Goal: Task Accomplishment & Management: Complete application form

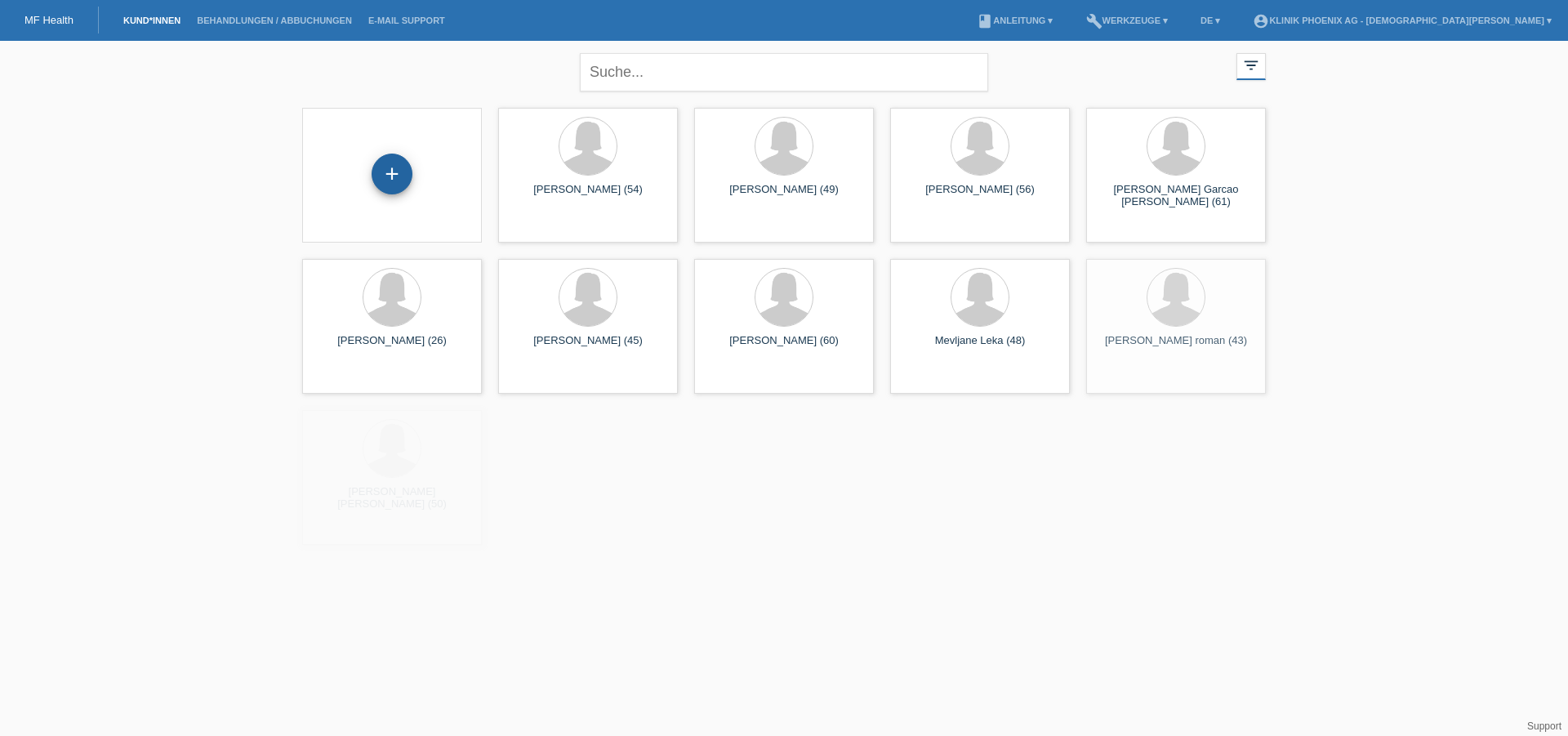
click at [391, 169] on div "+" at bounding box center [391, 173] width 40 height 40
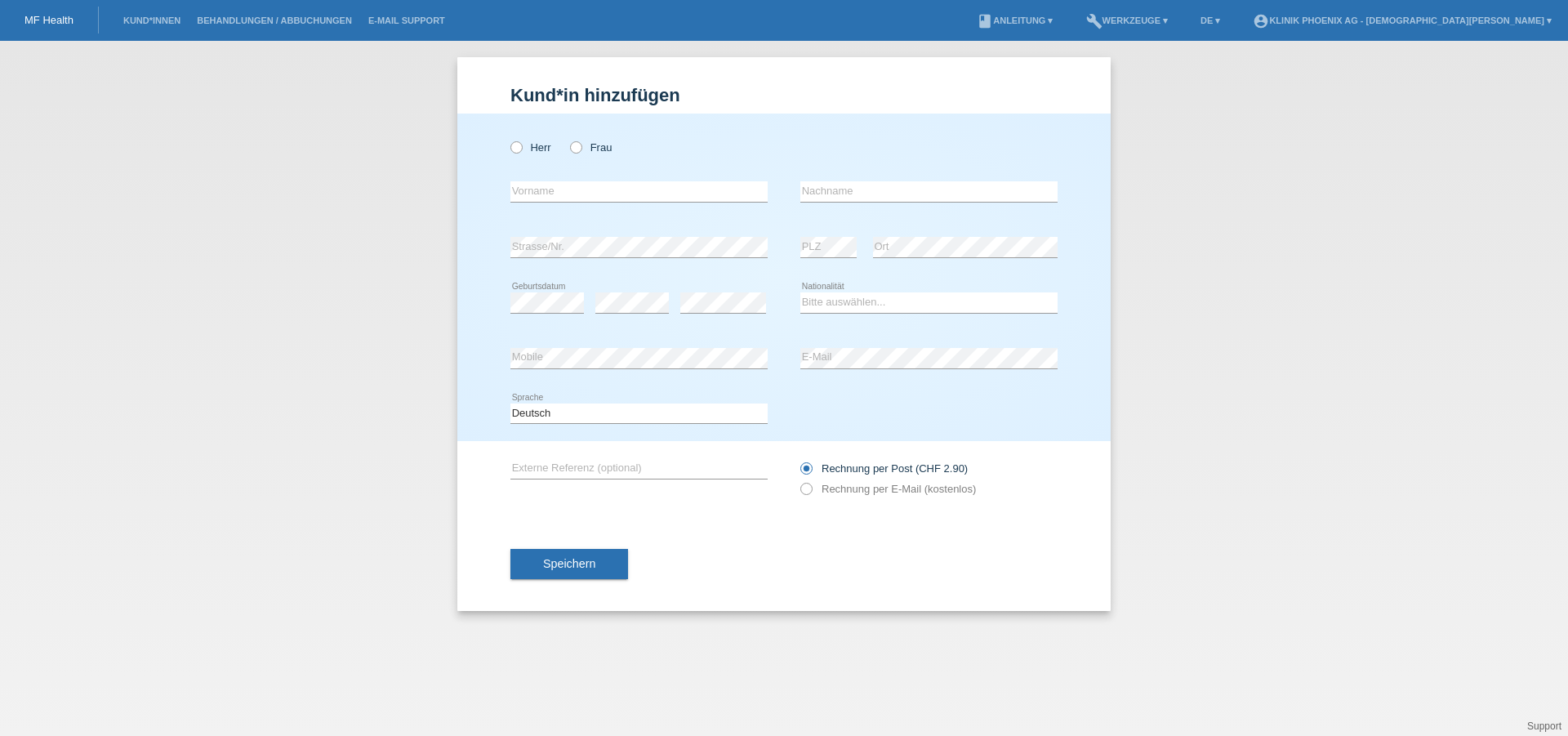
click at [572, 156] on div "Herr Frau" at bounding box center [639, 147] width 257 height 34
click at [567, 139] on icon at bounding box center [567, 139] width 0 height 0
click at [576, 144] on input "Frau" at bounding box center [575, 146] width 11 height 11
radio input "true"
click at [632, 185] on input "text" at bounding box center [639, 191] width 257 height 21
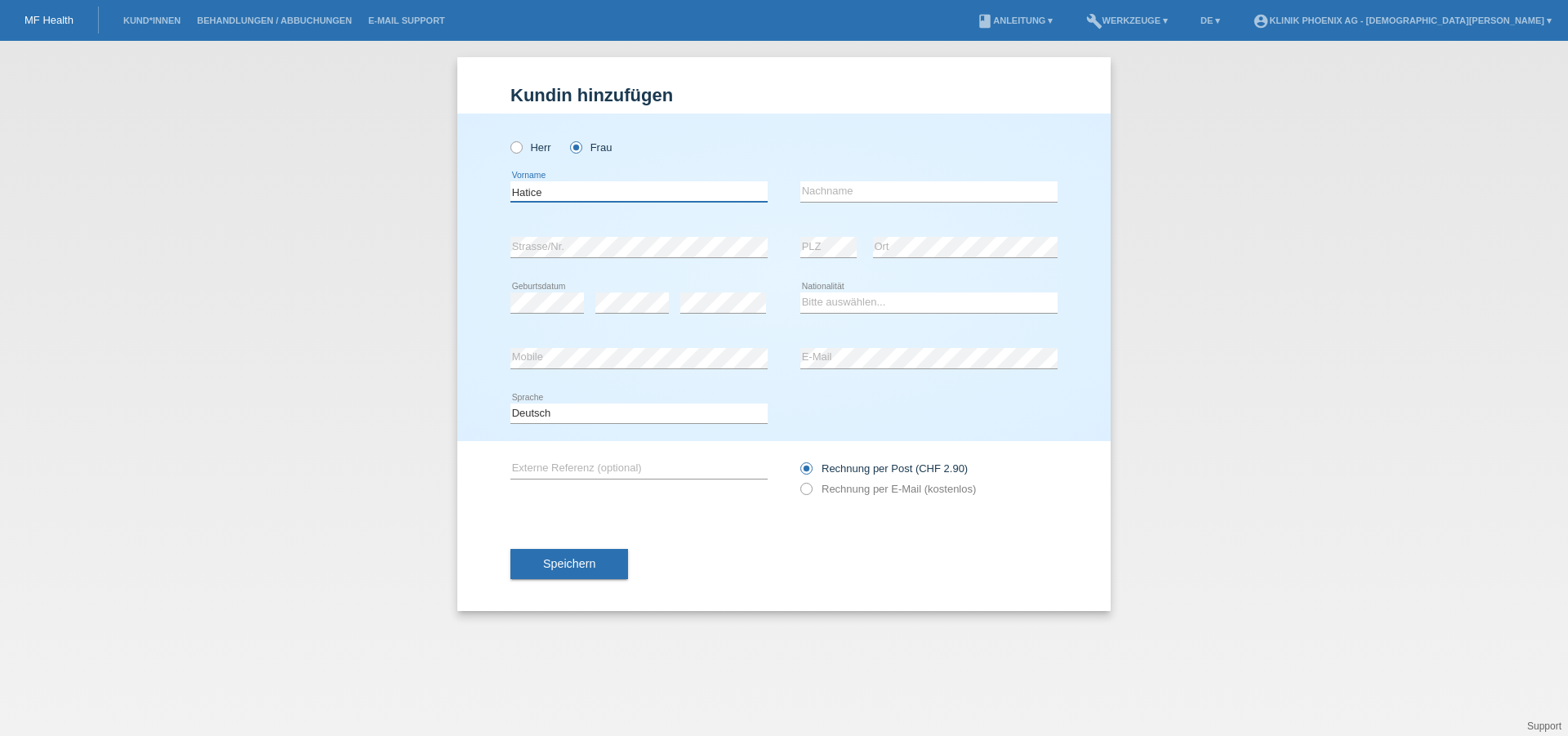
type input "Hatice"
click at [895, 189] on input "text" at bounding box center [929, 191] width 257 height 21
type input "Balci"
click at [614, 234] on div "error Strasse/Nr." at bounding box center [639, 247] width 257 height 55
click at [800, 292] on select "Bitte auswählen... Schweiz Deutschland Liechtenstein Österreich ------------ Af…" at bounding box center [929, 302] width 257 height 20
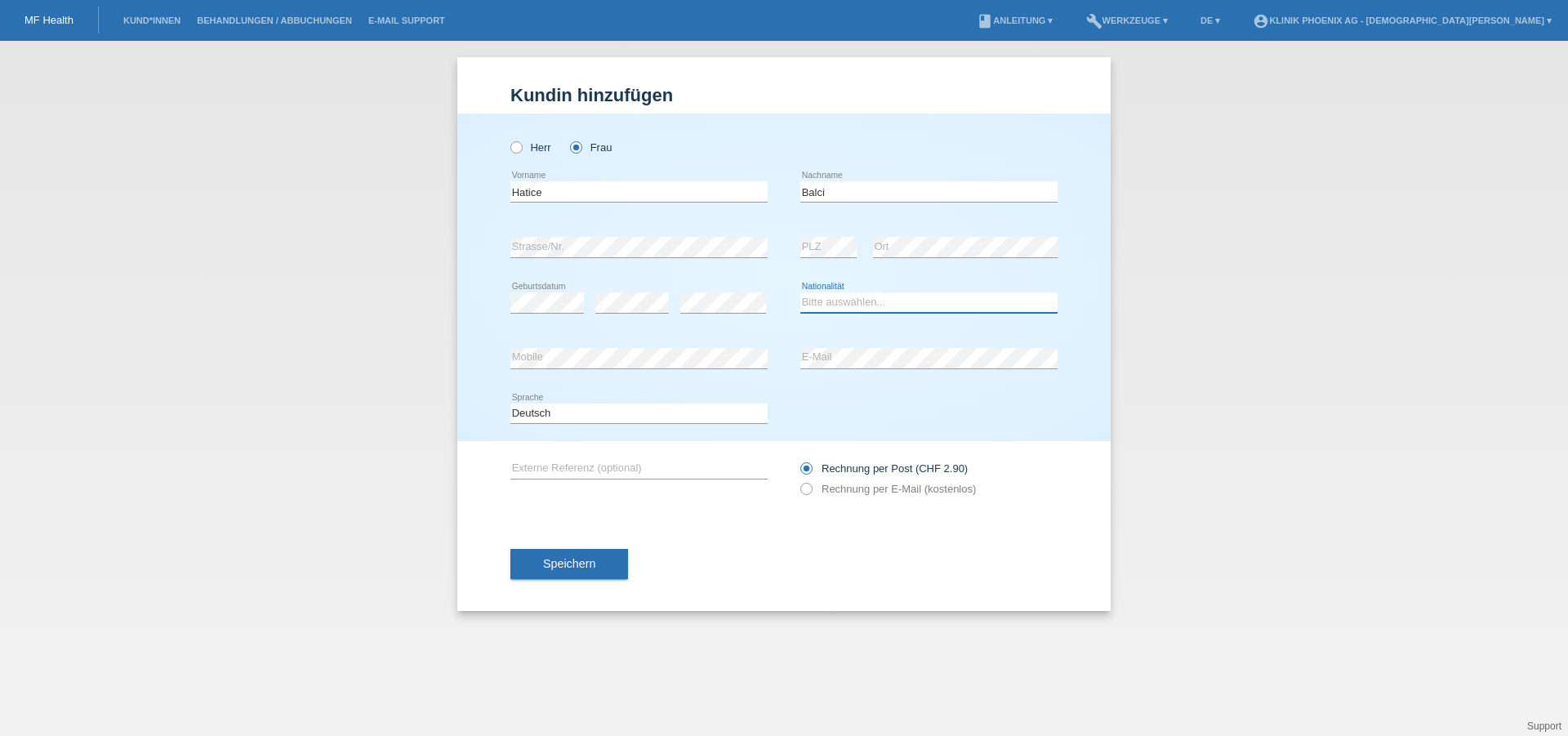
select select "TR"
click option "Türkei" at bounding box center [0, 0] width 0 height 0
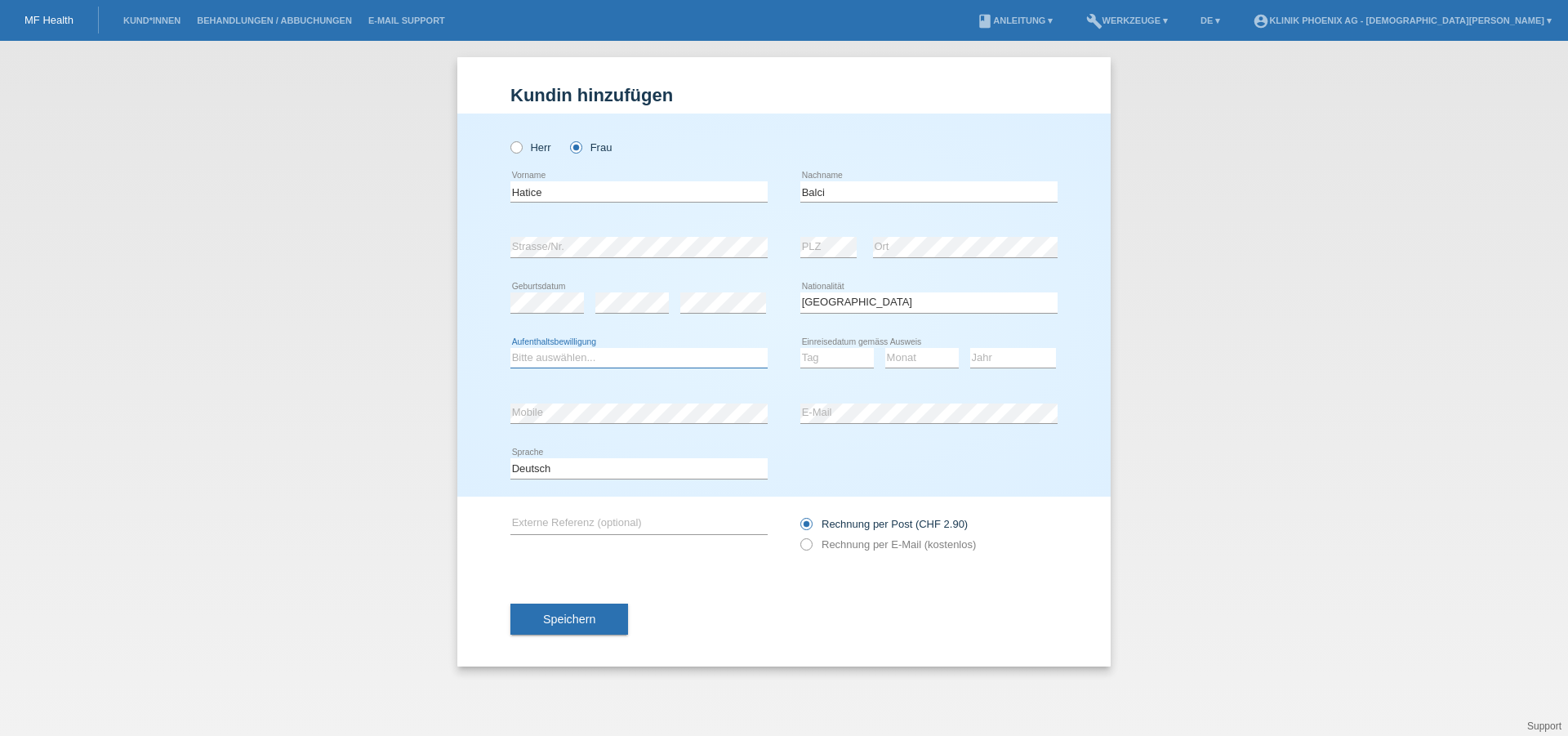
click at [511, 348] on select "Bitte auswählen... C B B - Flüchtlingsstatus Andere" at bounding box center [639, 358] width 257 height 20
select select "C"
click option "C" at bounding box center [0, 0] width 0 height 0
click at [800, 348] on select "Tag 01 02 03 04 05 06 07 08 09 10 11" at bounding box center [836, 358] width 73 height 20
select select "08"
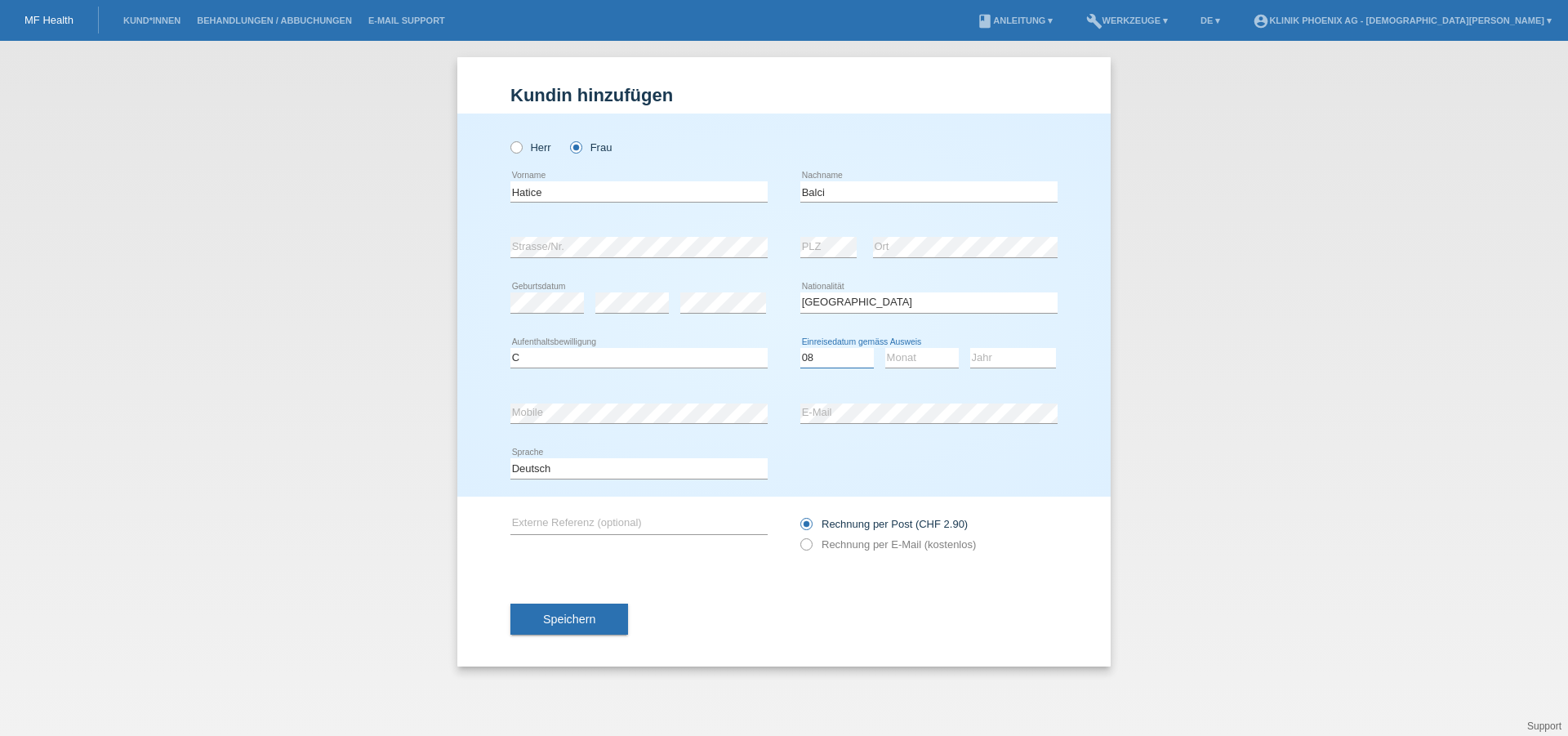
click option "08" at bounding box center [0, 0] width 0 height 0
click at [885, 348] on select "Monat 01 02 03 04 05 06 07 08 09 10 11" at bounding box center [921, 358] width 73 height 20
select select "06"
click option "06" at bounding box center [0, 0] width 0 height 0
click at [970, 348] on select "Jahr 2025 2024 2023 2022 2021 2020 2019 2018 2017 2016 2015 2014 2013 2012 2011…" at bounding box center [1013, 358] width 86 height 20
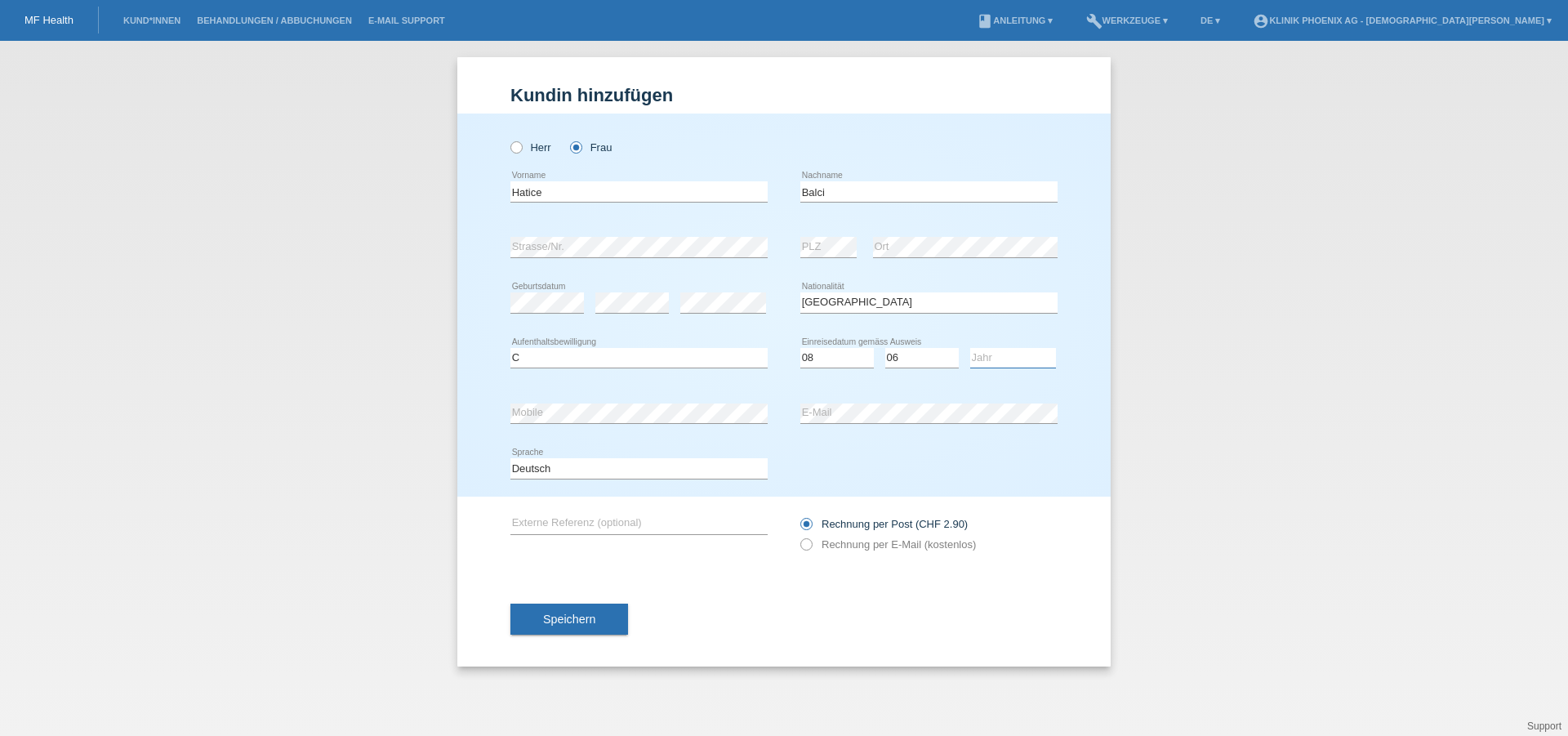
select select "1991"
click option "1991" at bounding box center [0, 0] width 0 height 0
click at [798, 535] on icon at bounding box center [798, 535] width 0 height 0
click at [808, 550] on input "Rechnung per E-Mail (kostenlos)" at bounding box center [805, 548] width 11 height 21
radio input "true"
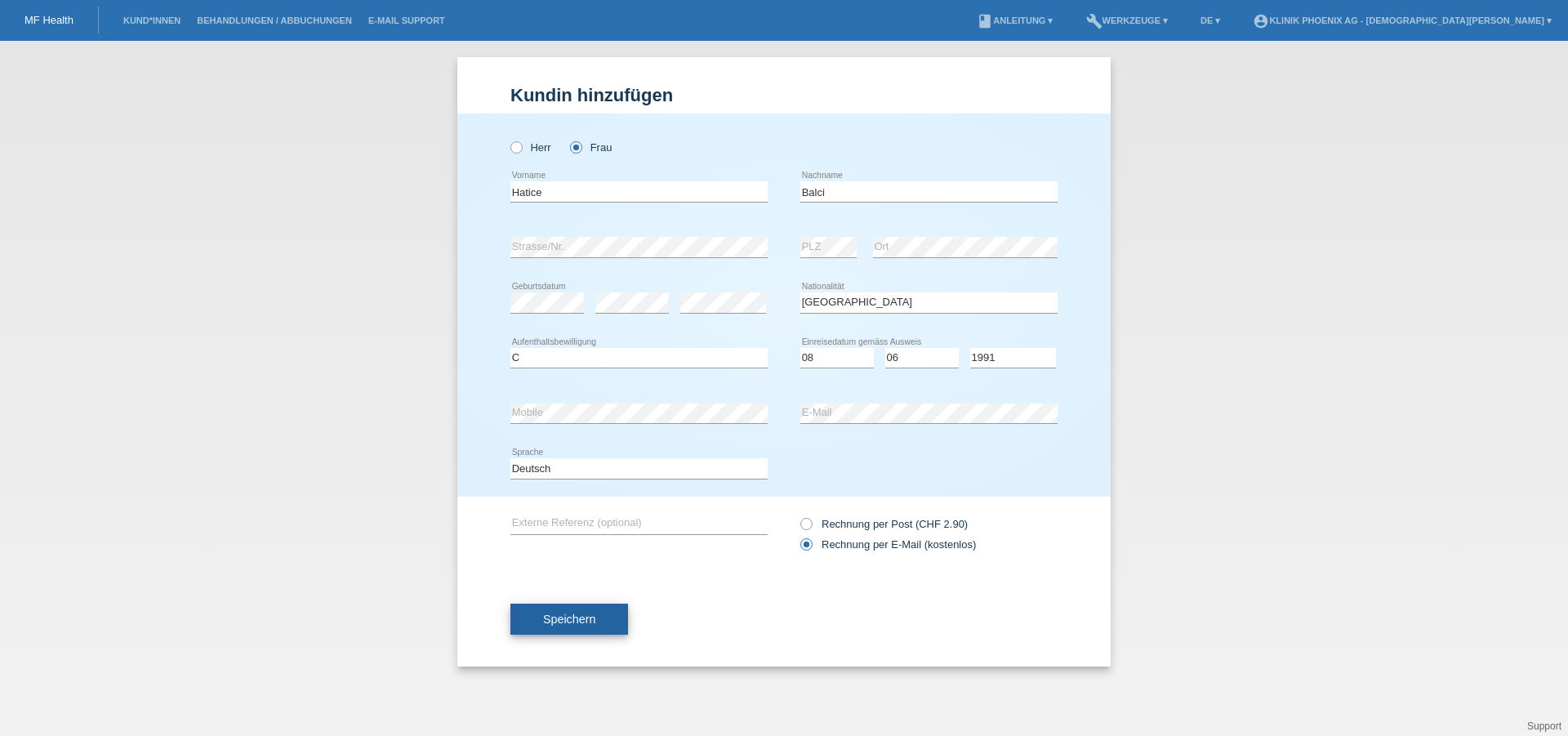
click at [586, 625] on span "Speichern" at bounding box center [568, 619] width 52 height 13
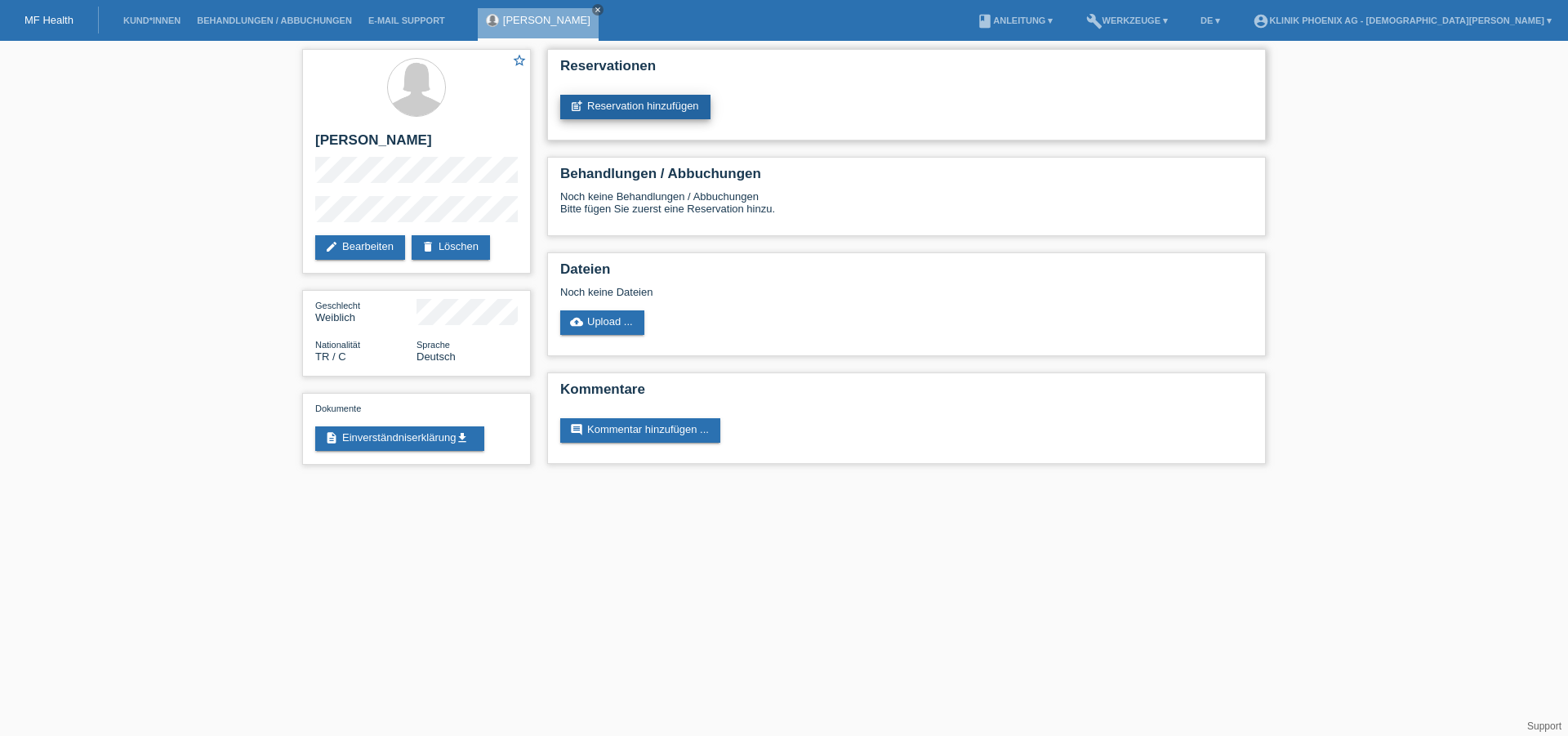
click at [620, 108] on link "post_add Reservation hinzufügen" at bounding box center [635, 107] width 150 height 25
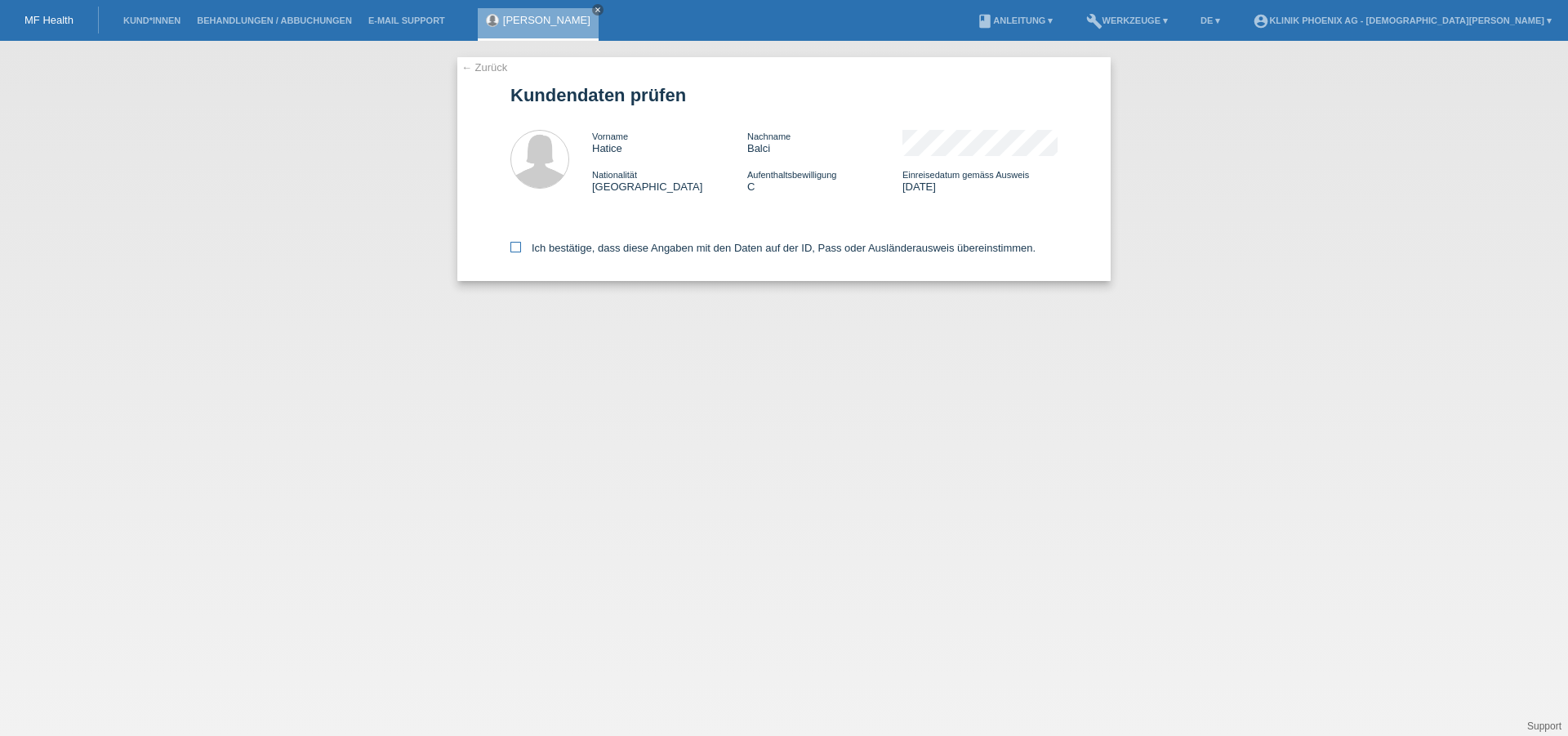
click at [518, 249] on icon at bounding box center [516, 247] width 11 height 11
click at [518, 249] on input "Ich bestätige, dass diese Angaben mit den Daten auf der ID, Pass oder Ausländer…" at bounding box center [516, 247] width 11 height 11
checkbox input "true"
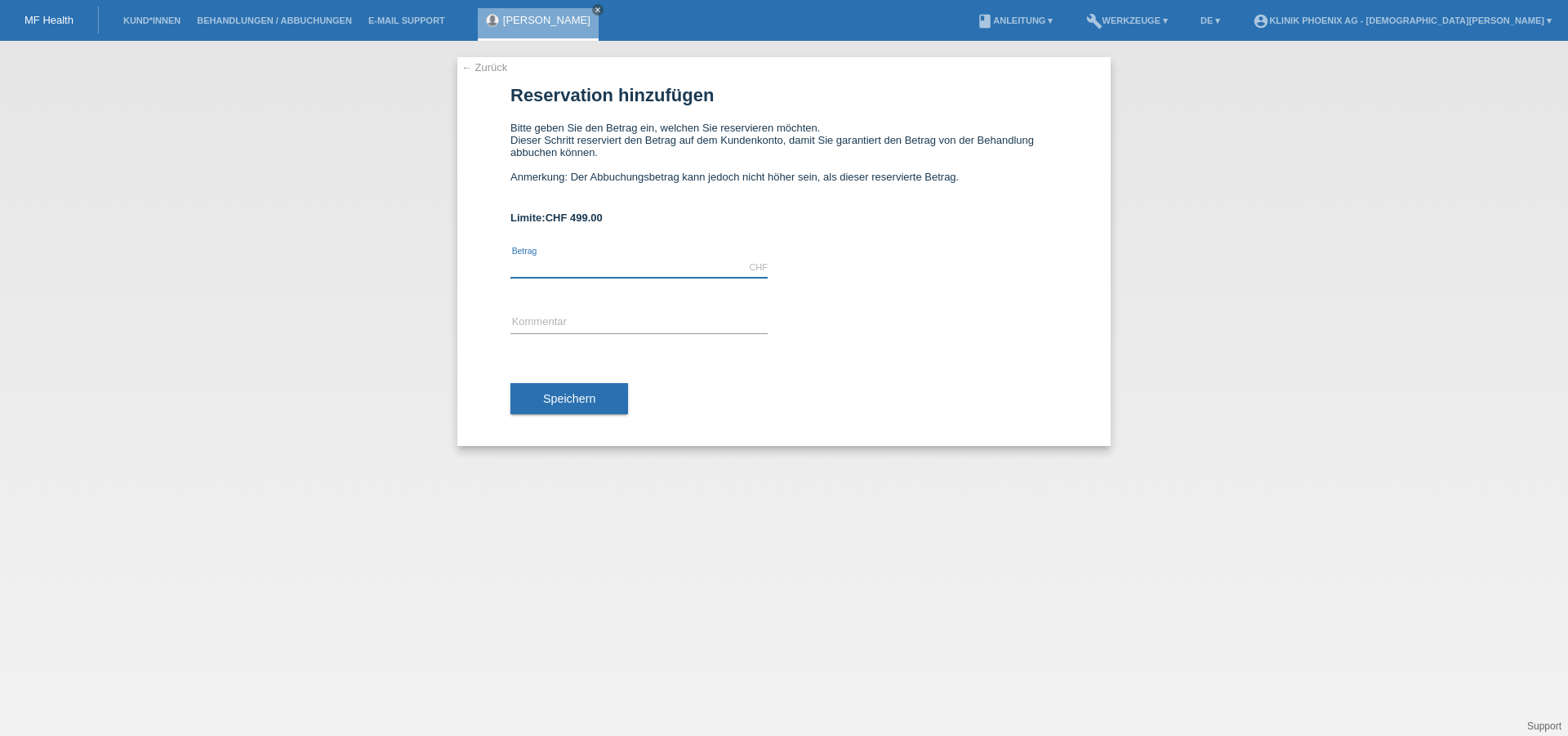
click at [595, 271] on input "text" at bounding box center [639, 267] width 257 height 21
type input "450.00"
click at [582, 405] on span "Speichern" at bounding box center [568, 399] width 52 height 13
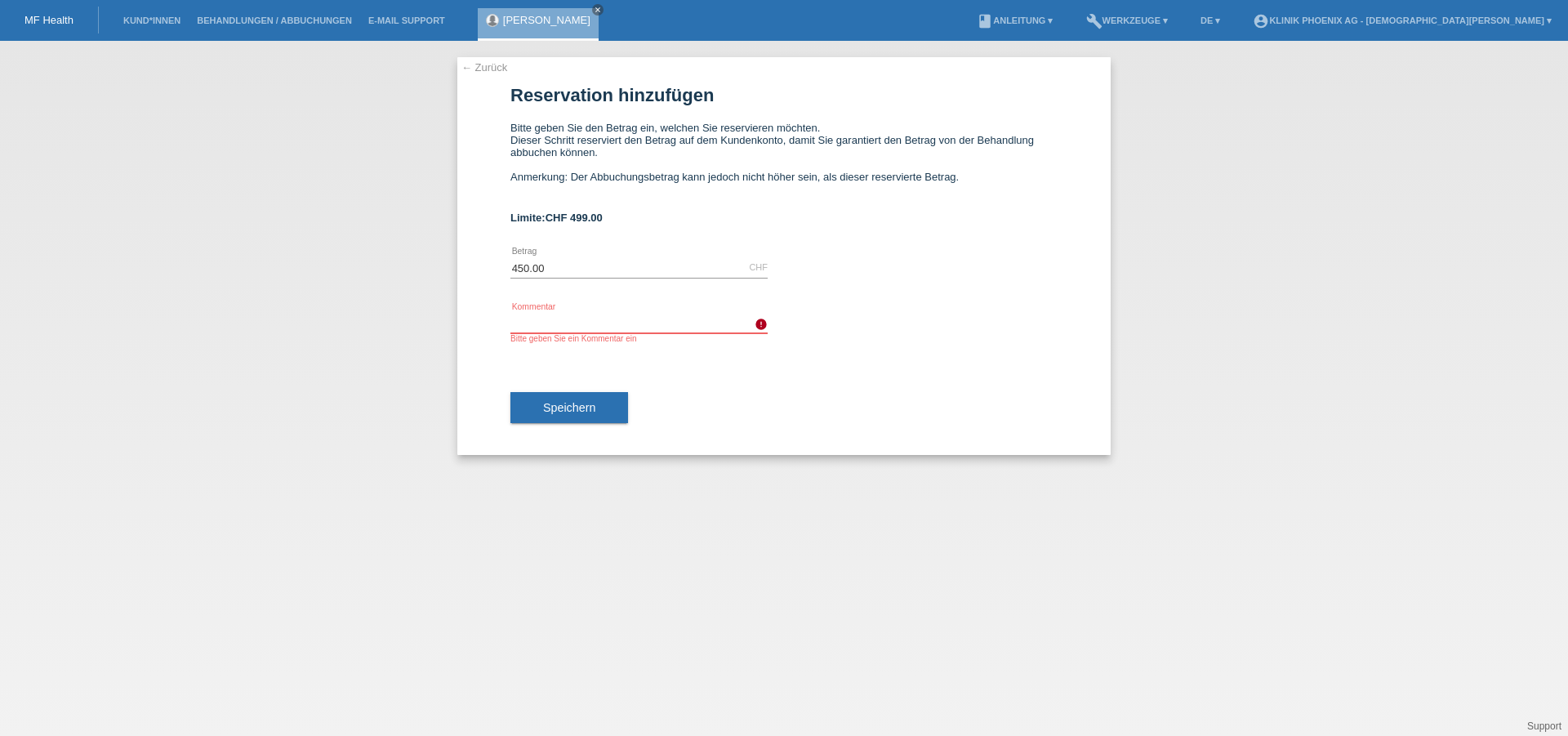
click at [558, 326] on input "text" at bounding box center [639, 323] width 257 height 21
type input "morpheus 8"
click at [529, 422] on button "Speichern" at bounding box center [569, 408] width 118 height 31
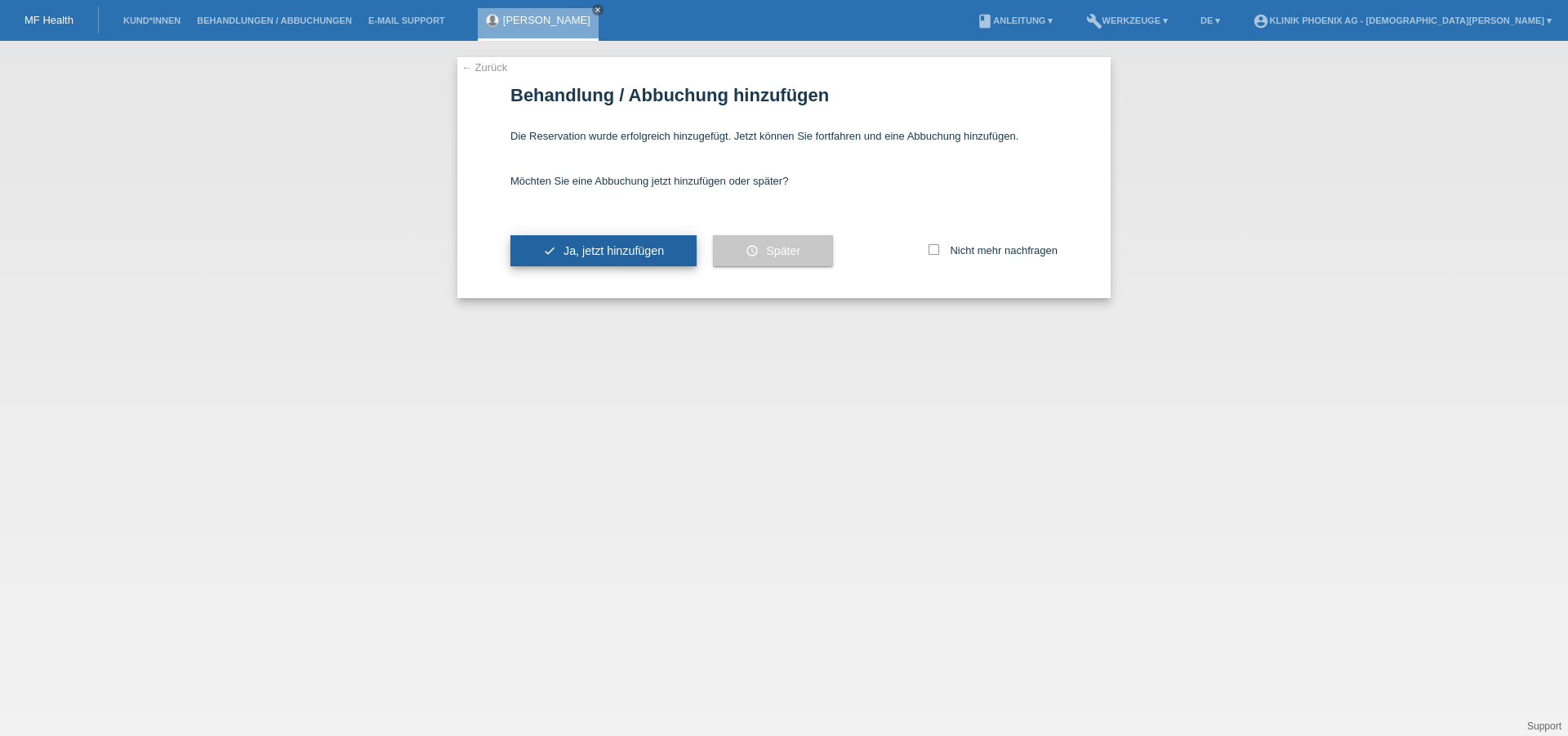
click at [601, 248] on span "Ja, jetzt hinzufügen" at bounding box center [614, 251] width 101 height 13
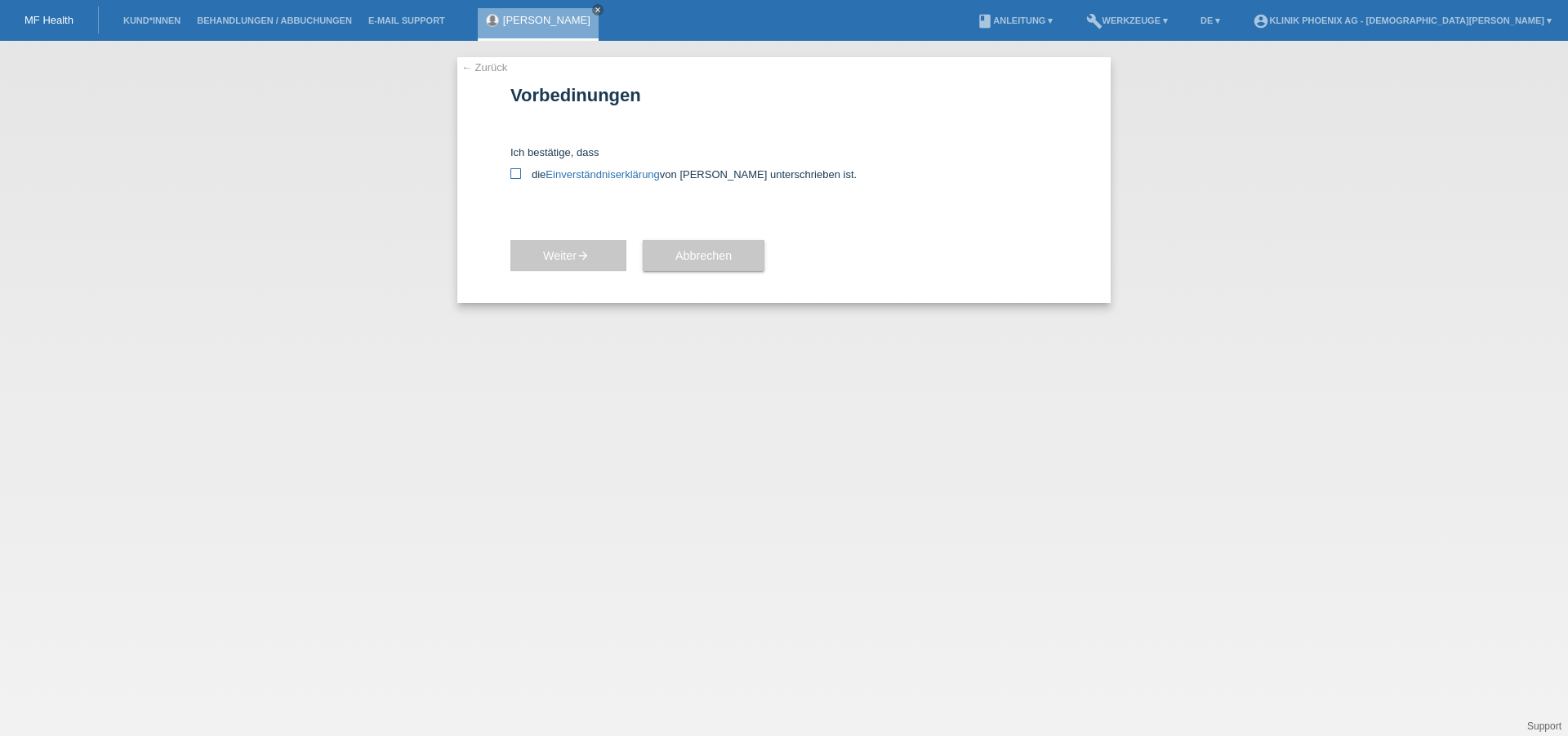
click at [586, 170] on link "Einverständniserklärung" at bounding box center [602, 174] width 114 height 12
click at [512, 174] on icon at bounding box center [516, 173] width 11 height 11
click at [512, 174] on input "die Einverständniserklärung von der Kundin unterschrieben ist." at bounding box center [516, 173] width 11 height 11
checkbox input "true"
click at [600, 259] on button "Weiter arrow_forward" at bounding box center [568, 256] width 116 height 31
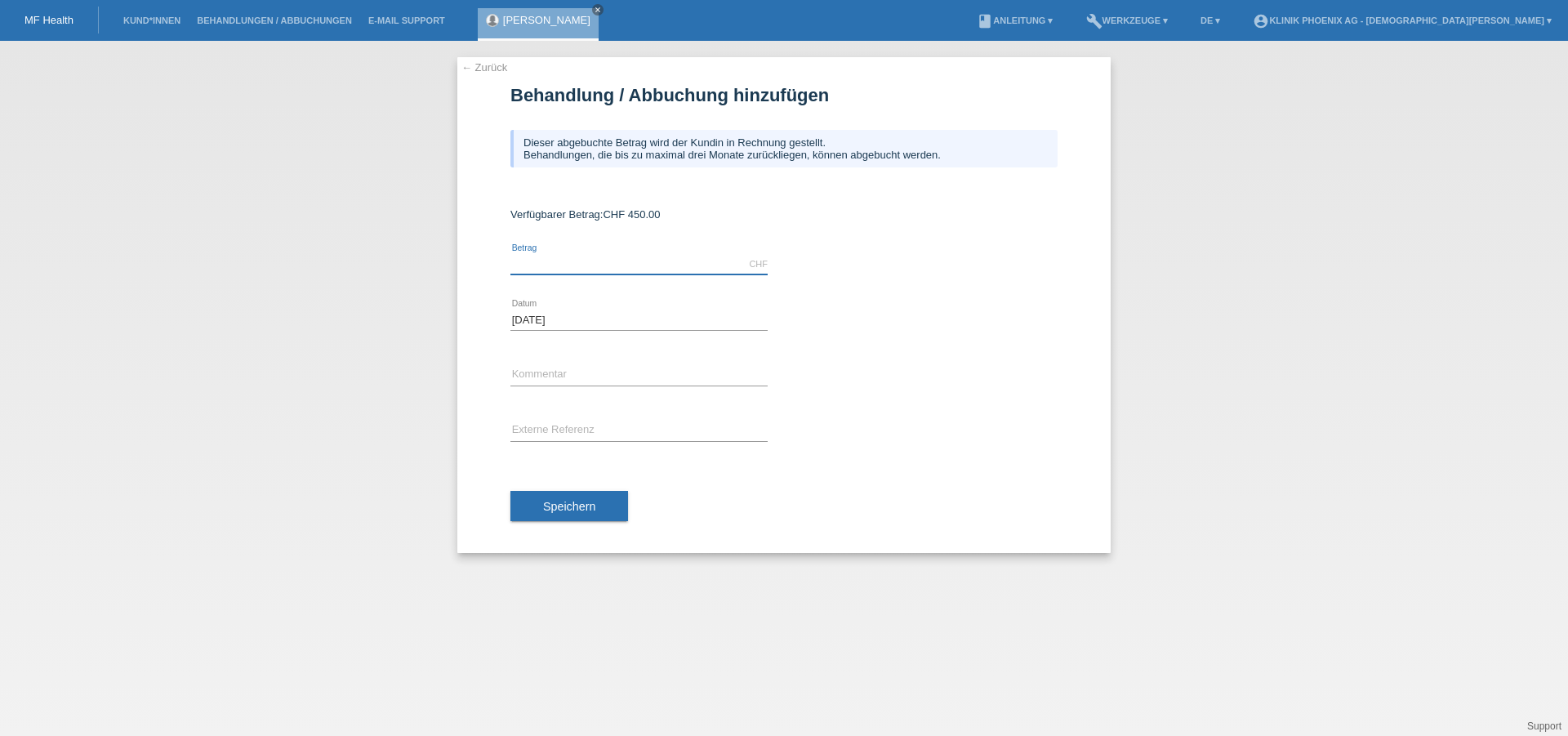
click at [597, 267] on input "text" at bounding box center [639, 264] width 257 height 21
type input "450.00"
click at [580, 385] on input "text" at bounding box center [639, 375] width 257 height 21
type input "Morpheus 8 Augen"
click at [565, 510] on span "Speichern" at bounding box center [568, 507] width 52 height 13
